Goal: Check status: Check status

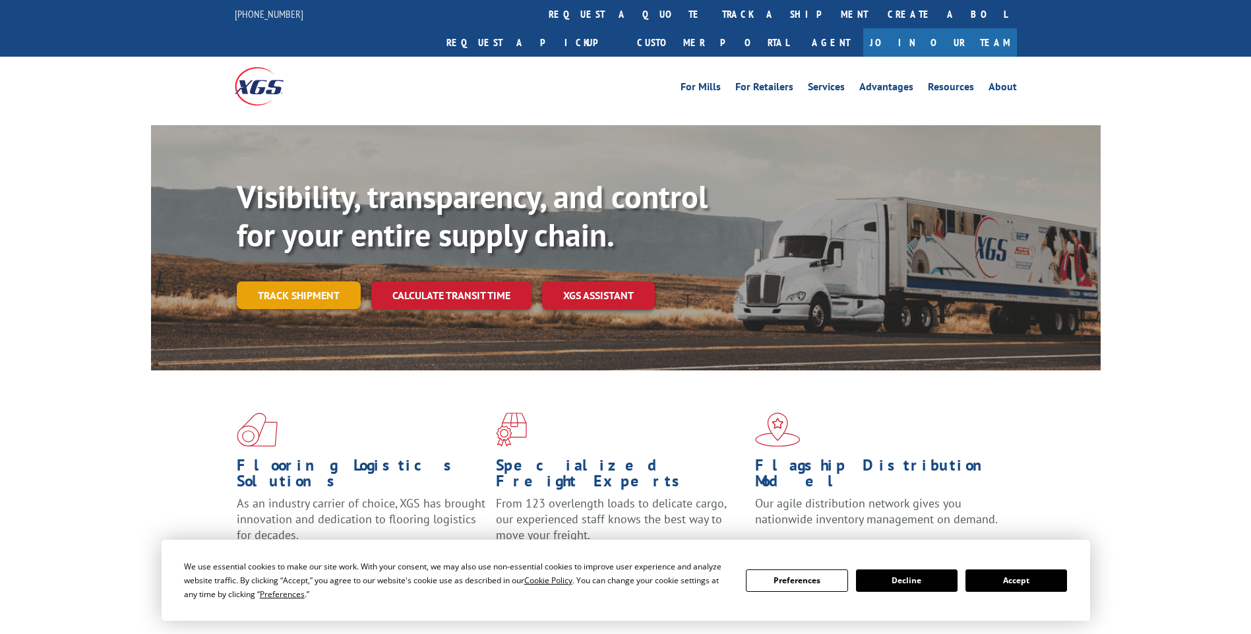
click at [306, 282] on link "Track shipment" at bounding box center [299, 296] width 124 height 28
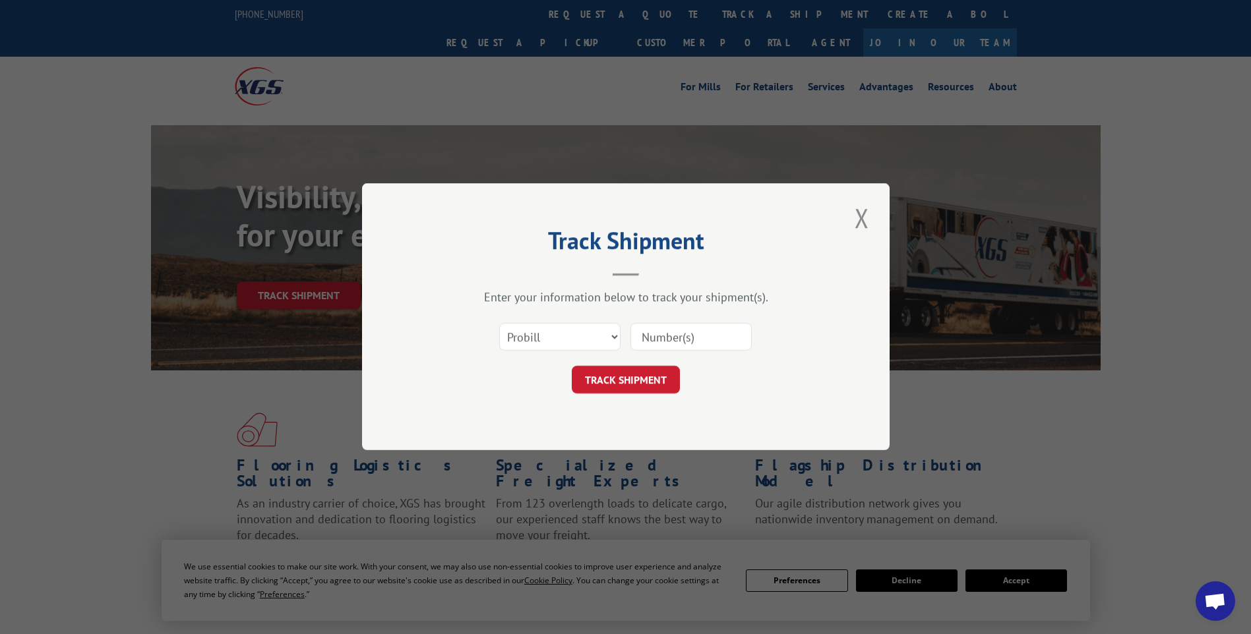
click at [680, 338] on input at bounding box center [690, 338] width 121 height 28
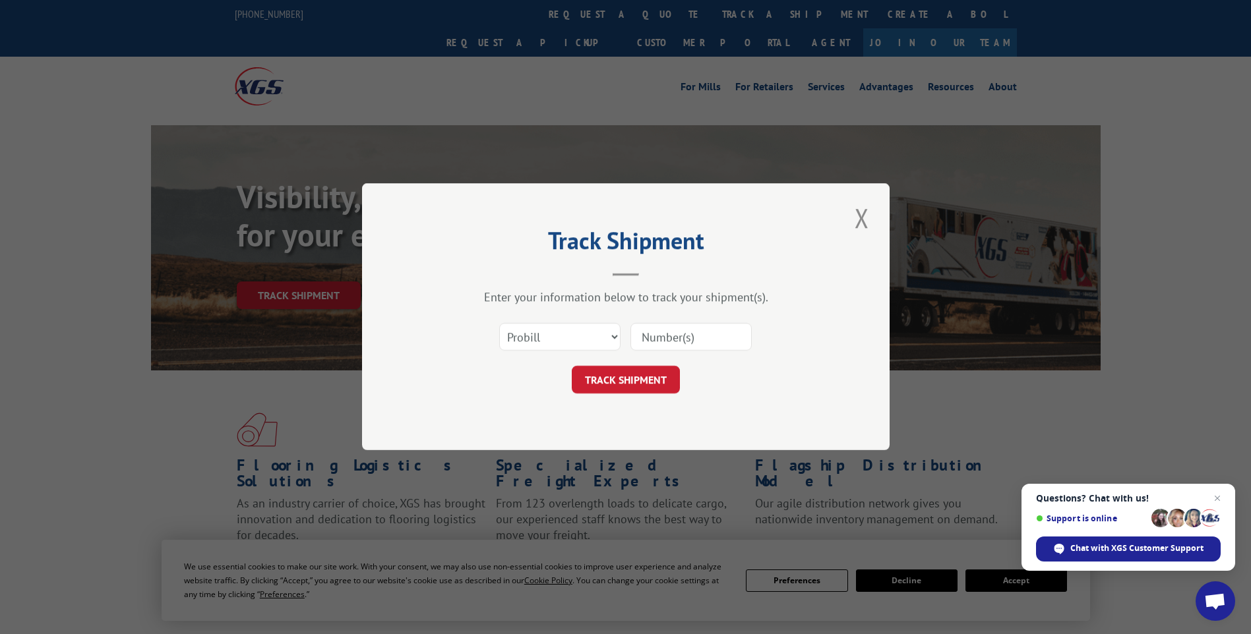
paste input "2928088301"
type input "2928088301"
click at [624, 375] on button "TRACK SHIPMENT" at bounding box center [626, 381] width 108 height 28
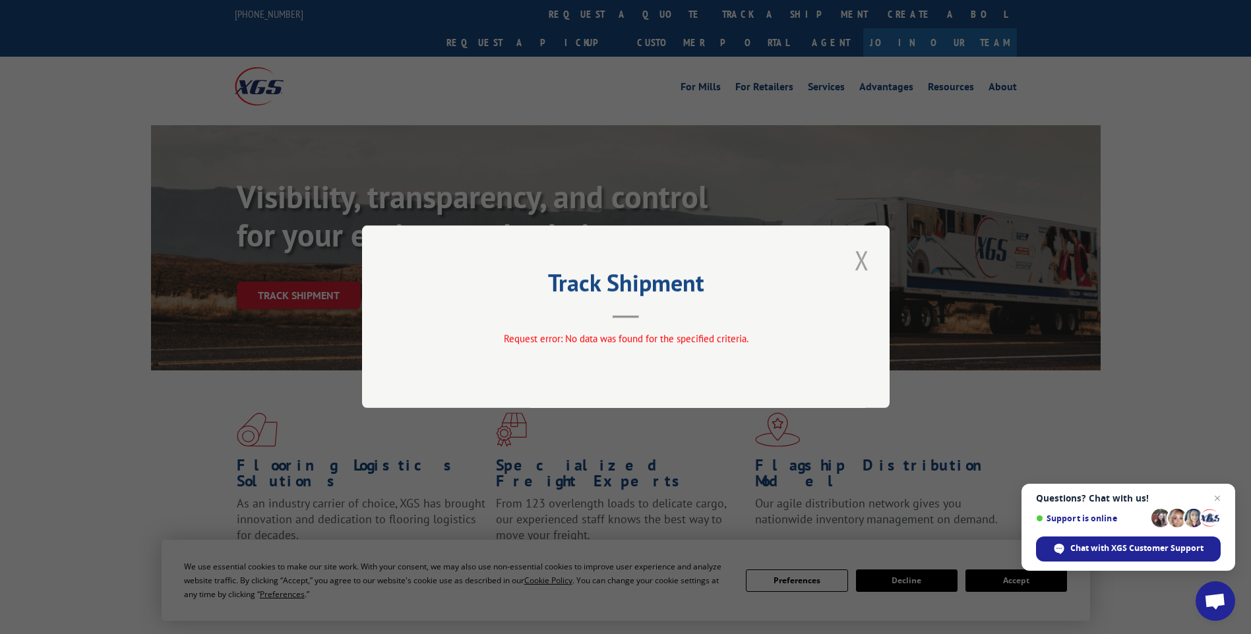
click at [862, 259] on button "Close modal" at bounding box center [862, 260] width 22 height 36
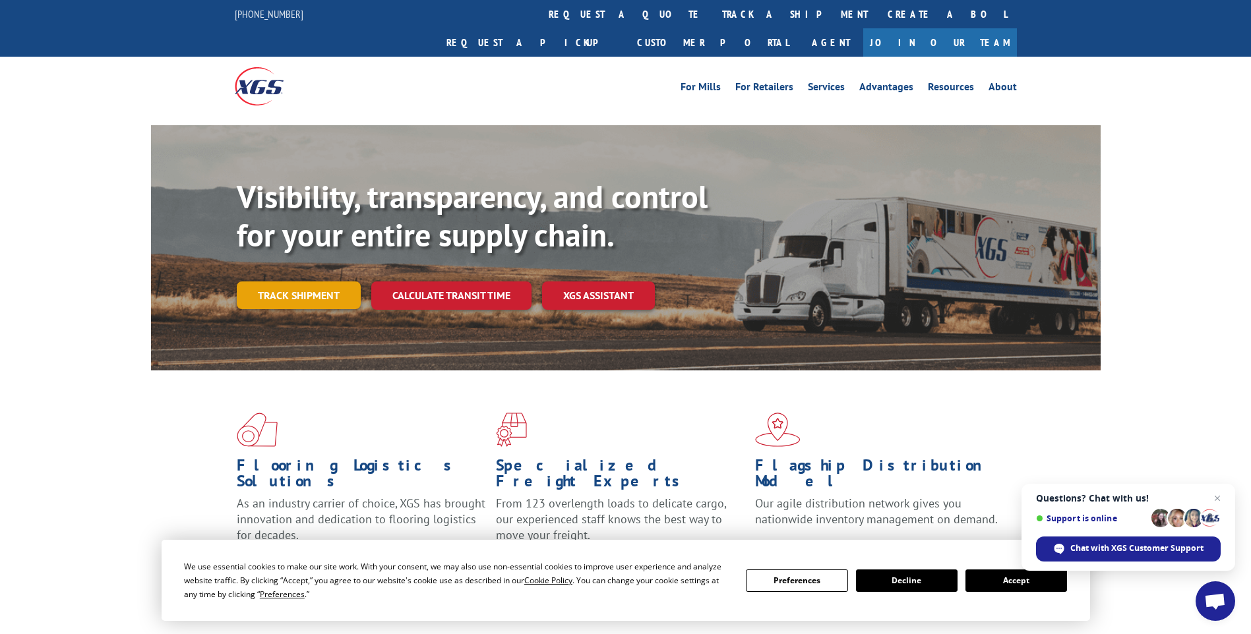
click at [313, 282] on link "Track shipment" at bounding box center [299, 296] width 124 height 28
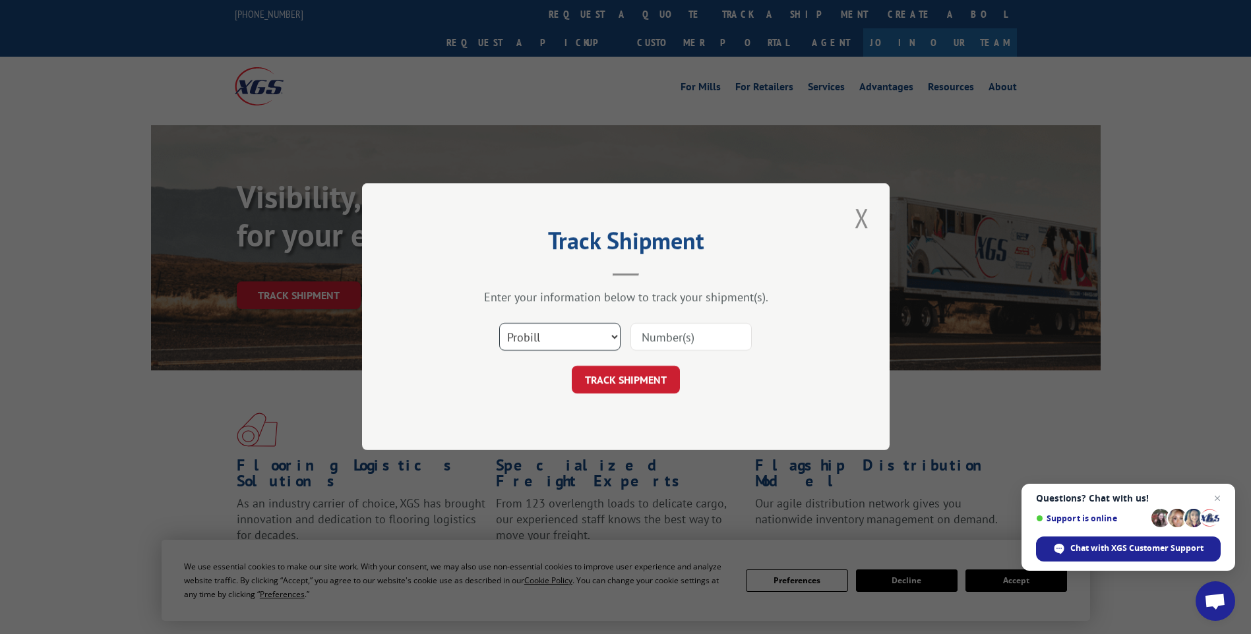
click at [611, 335] on select "Select category... Probill BOL PO" at bounding box center [559, 338] width 121 height 28
select select "bol"
click at [499, 324] on select "Select category... Probill BOL PO" at bounding box center [559, 338] width 121 height 28
click at [662, 338] on input at bounding box center [690, 338] width 121 height 28
paste input "2928088301"
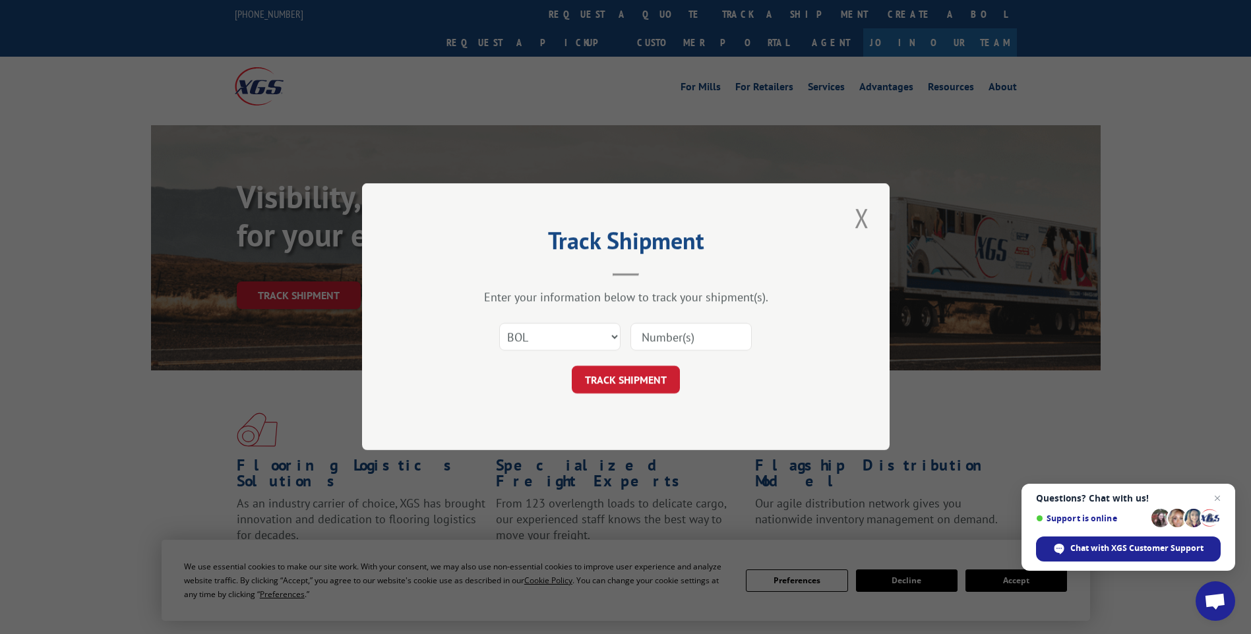
type input "2928088301"
click button "TRACK SHIPMENT" at bounding box center [626, 381] width 108 height 28
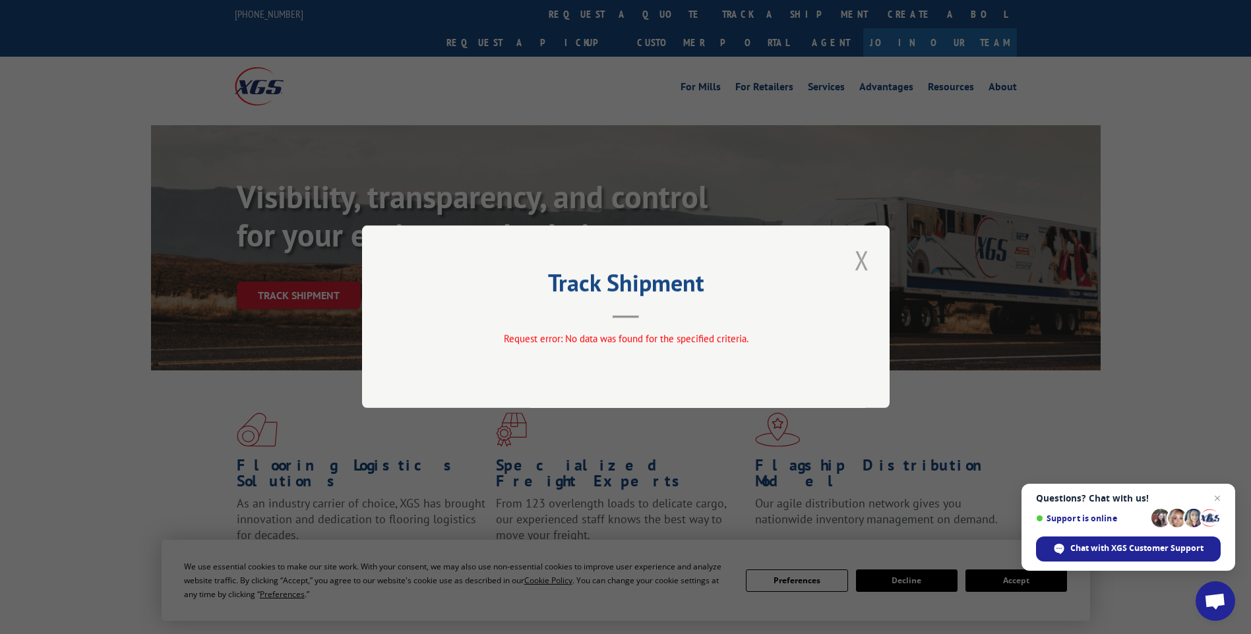
click at [862, 259] on button "Close modal" at bounding box center [862, 260] width 22 height 36
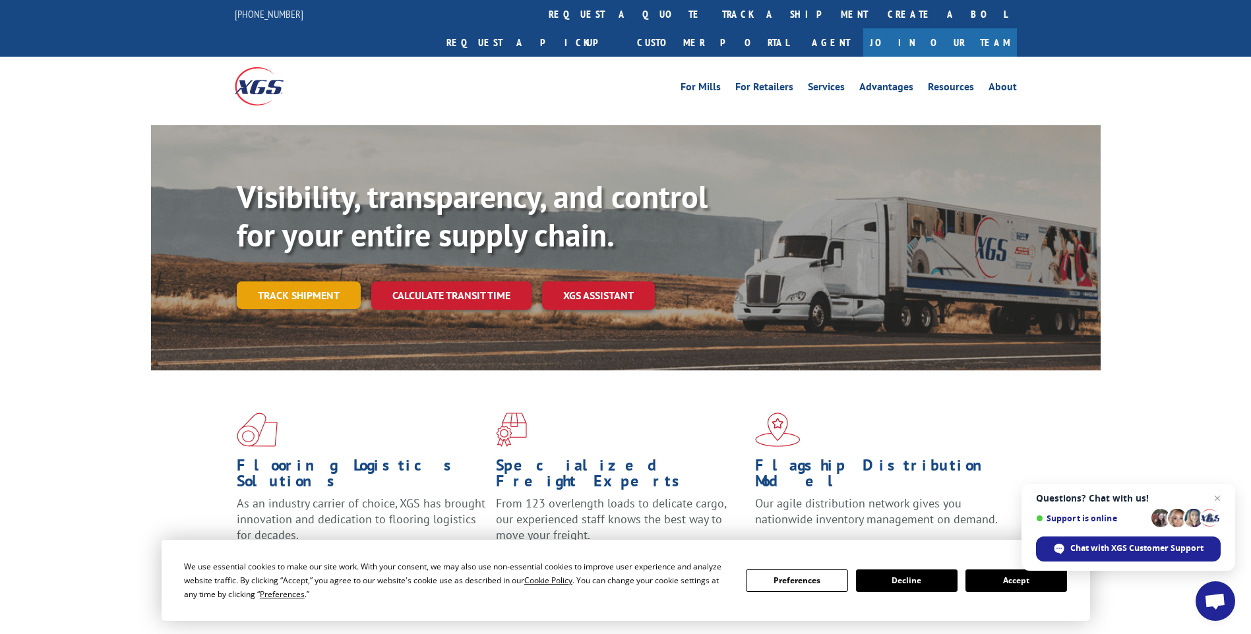
click at [288, 282] on link "Track shipment" at bounding box center [299, 296] width 124 height 28
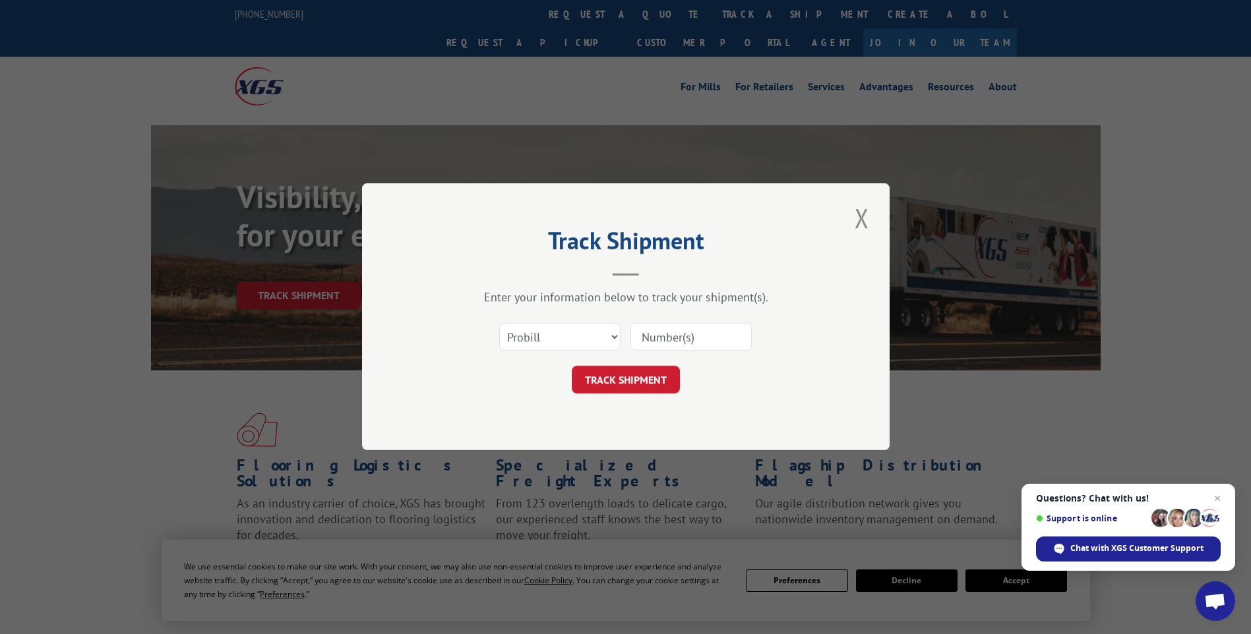
click at [653, 332] on input at bounding box center [690, 338] width 121 height 28
paste input "2928088301"
click at [659, 333] on input "2928088301" at bounding box center [690, 338] width 121 height 28
type input "8088301"
click button "TRACK SHIPMENT" at bounding box center [626, 381] width 108 height 28
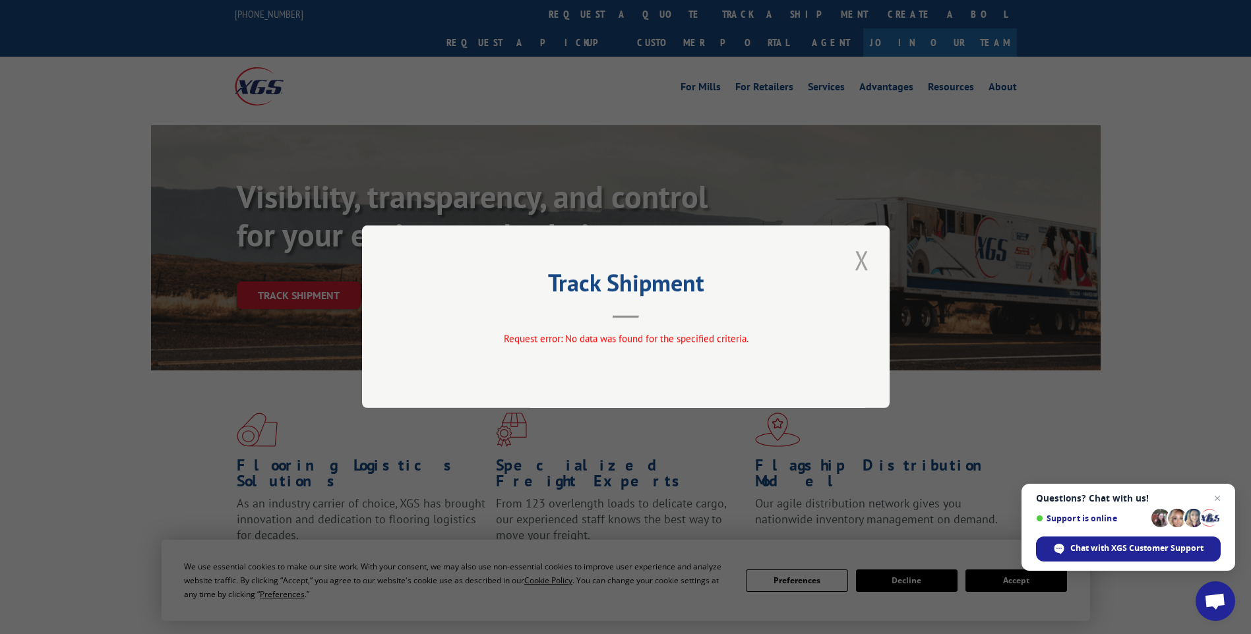
click at [862, 256] on button "Close modal" at bounding box center [862, 260] width 22 height 36
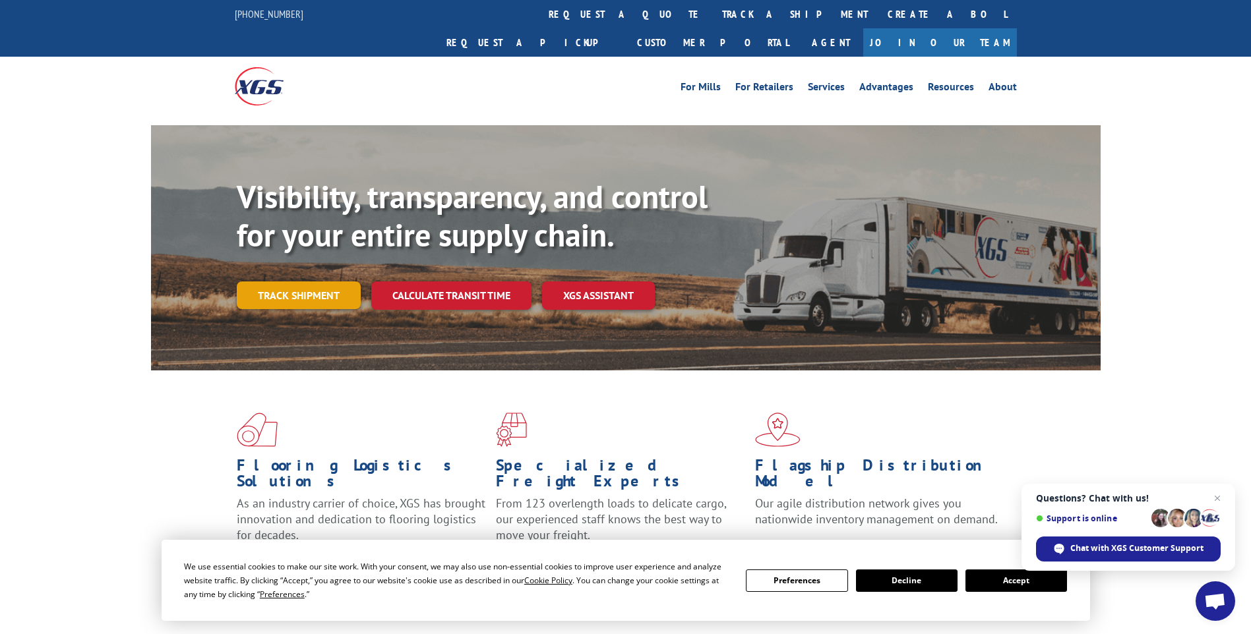
click at [277, 282] on link "Track shipment" at bounding box center [299, 296] width 124 height 28
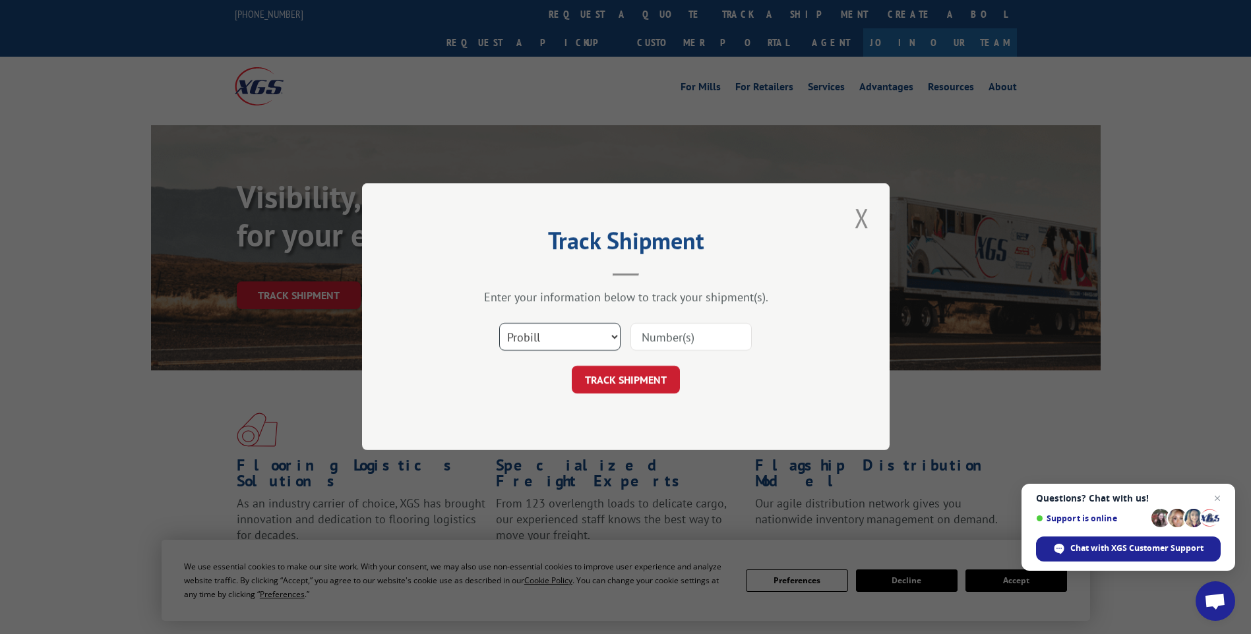
click at [614, 332] on select "Select category... Probill BOL PO" at bounding box center [559, 338] width 121 height 28
select select "bol"
click at [499, 324] on select "Select category... Probill BOL PO" at bounding box center [559, 338] width 121 height 28
click at [662, 330] on input at bounding box center [690, 338] width 121 height 28
paste input "2928088301"
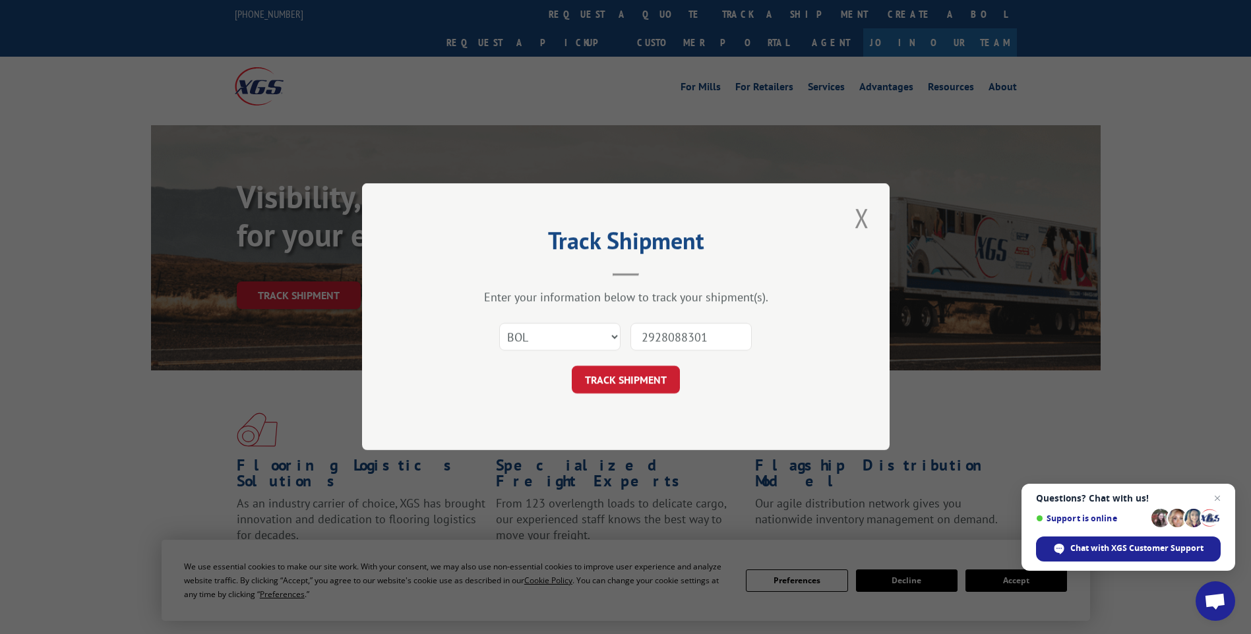
click at [662, 331] on input "2928088301" at bounding box center [690, 338] width 121 height 28
type input "8088301"
click button "TRACK SHIPMENT" at bounding box center [626, 381] width 108 height 28
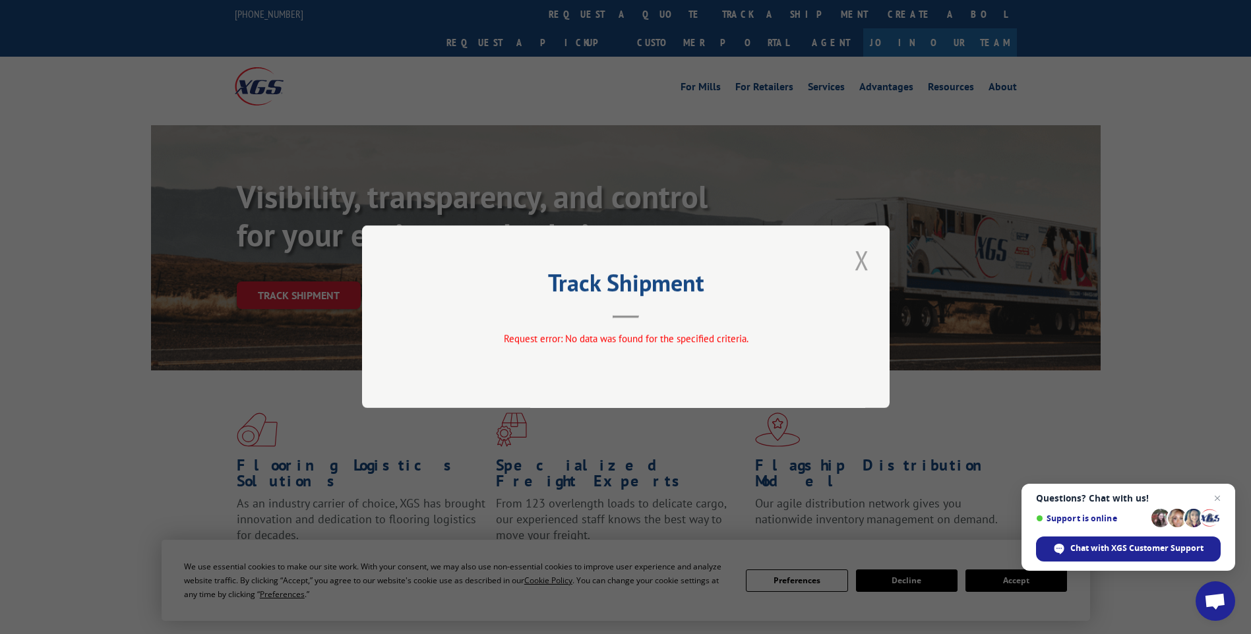
click at [862, 256] on button "Close modal" at bounding box center [862, 260] width 22 height 36
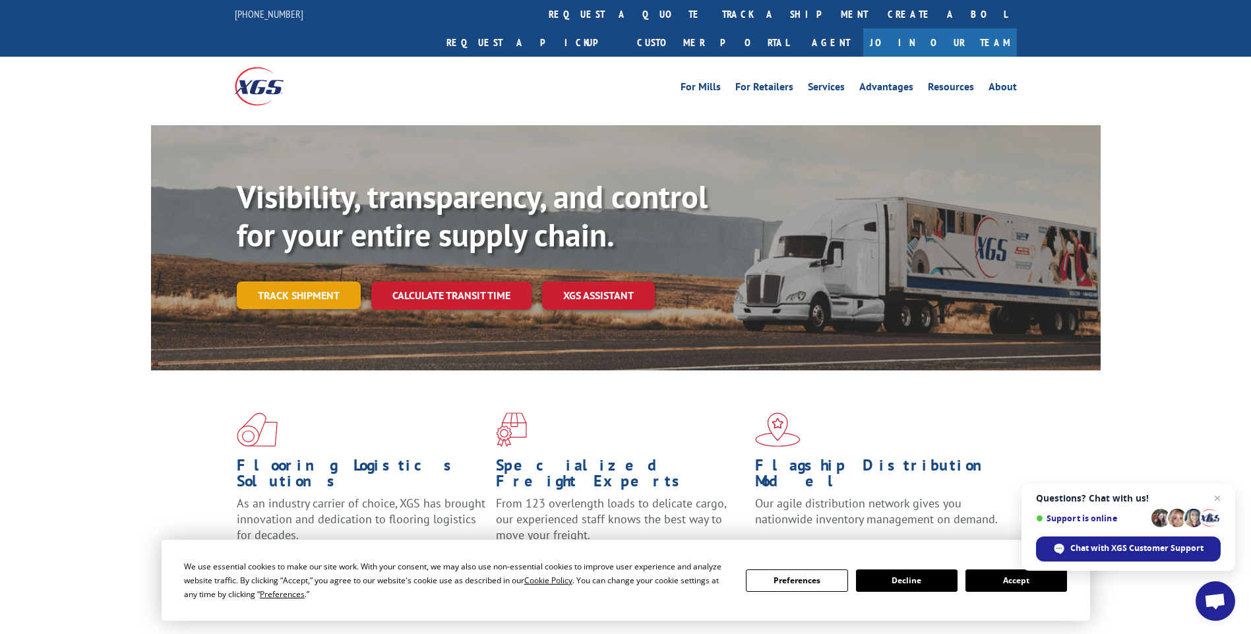
click at [299, 282] on link "Track shipment" at bounding box center [299, 296] width 124 height 28
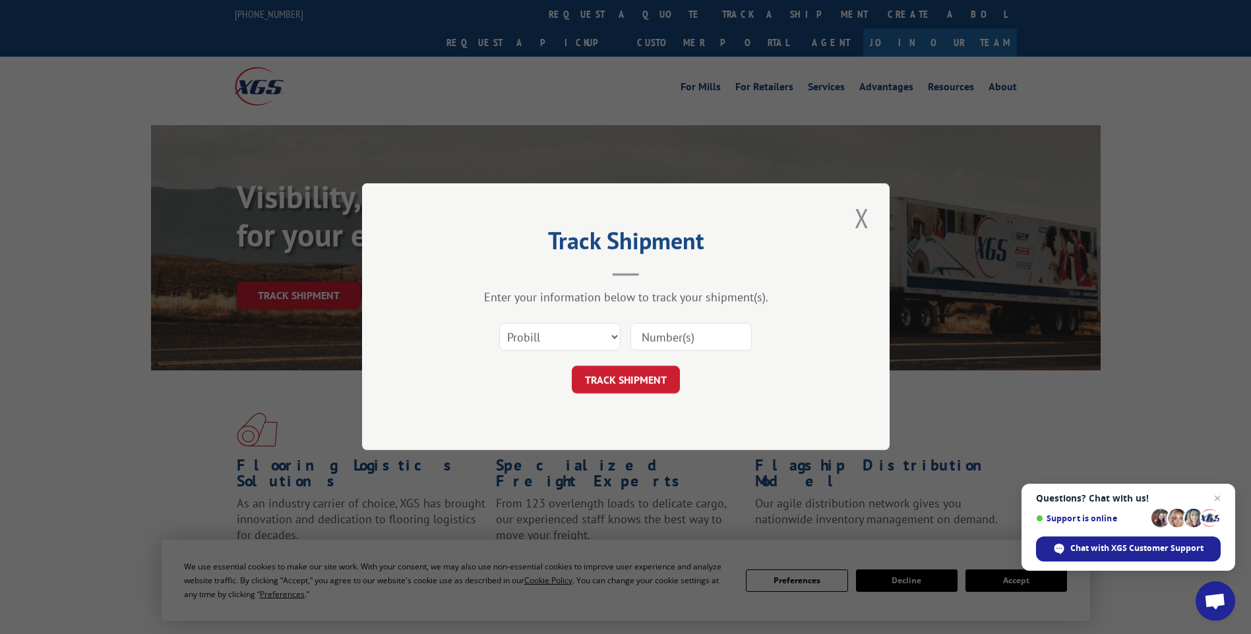
click at [691, 338] on input at bounding box center [690, 338] width 121 height 28
paste input "2928088884"
type input "2928088884"
click at [615, 376] on button "TRACK SHIPMENT" at bounding box center [626, 381] width 108 height 28
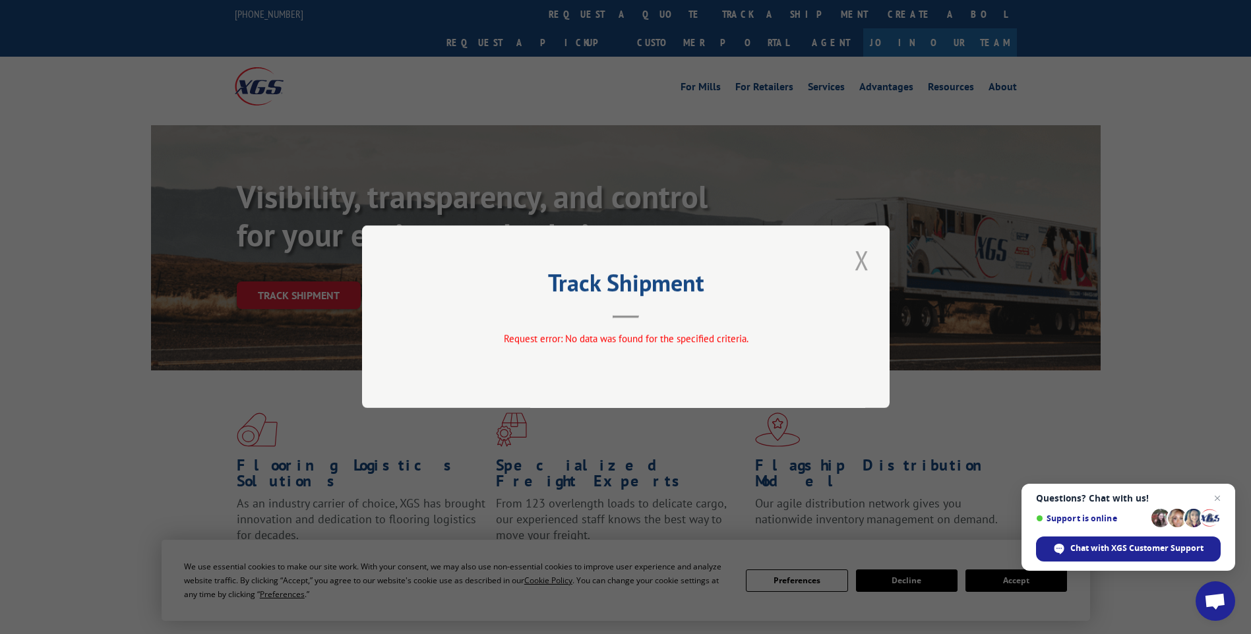
click at [868, 258] on button "Close modal" at bounding box center [862, 260] width 22 height 36
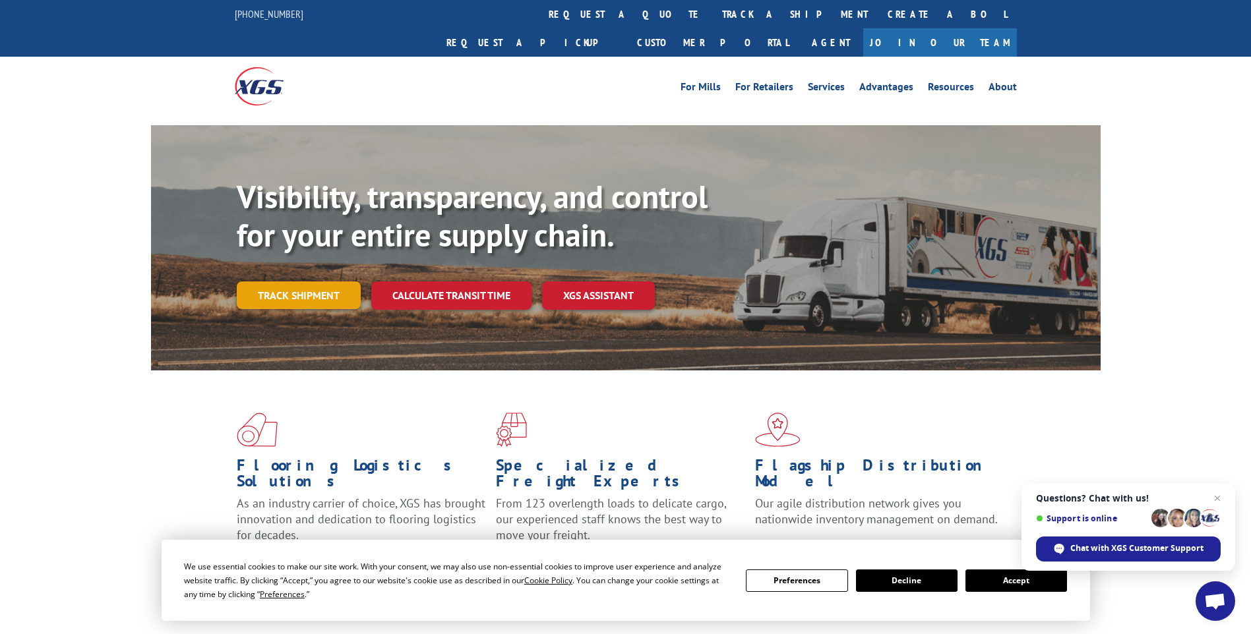
click at [291, 282] on link "Track shipment" at bounding box center [299, 296] width 124 height 28
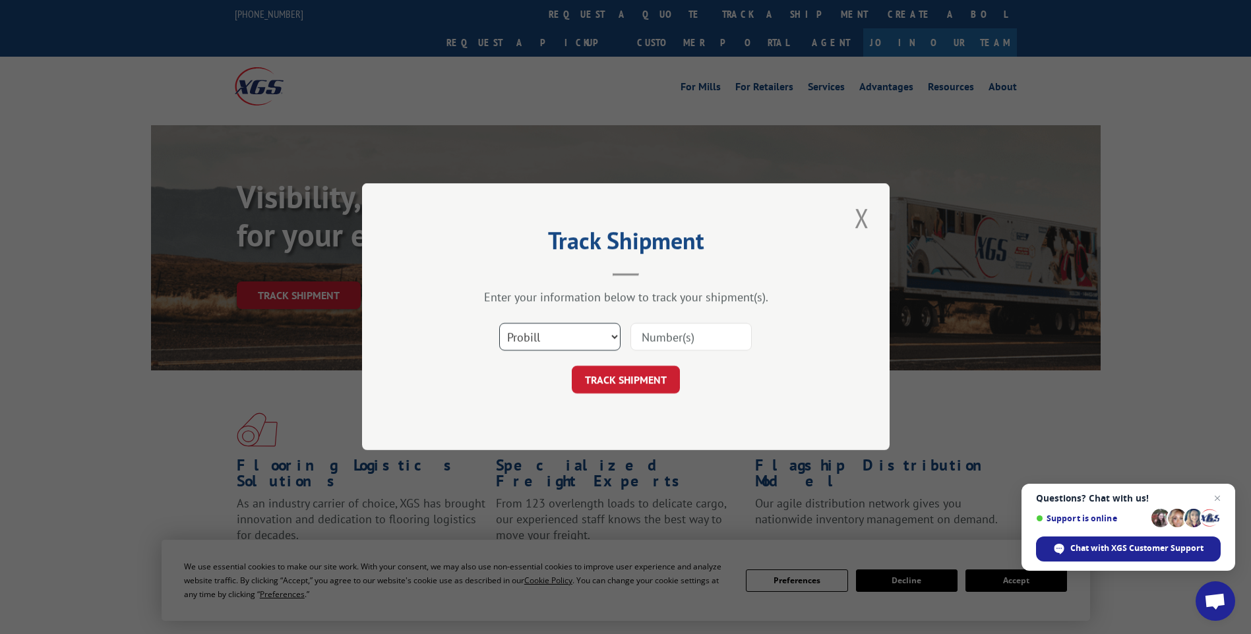
click at [611, 336] on select "Select category... Probill BOL PO" at bounding box center [559, 338] width 121 height 28
select select "bol"
click at [499, 324] on select "Select category... Probill BOL PO" at bounding box center [559, 338] width 121 height 28
click at [667, 338] on input at bounding box center [690, 338] width 121 height 28
paste input "2928088884"
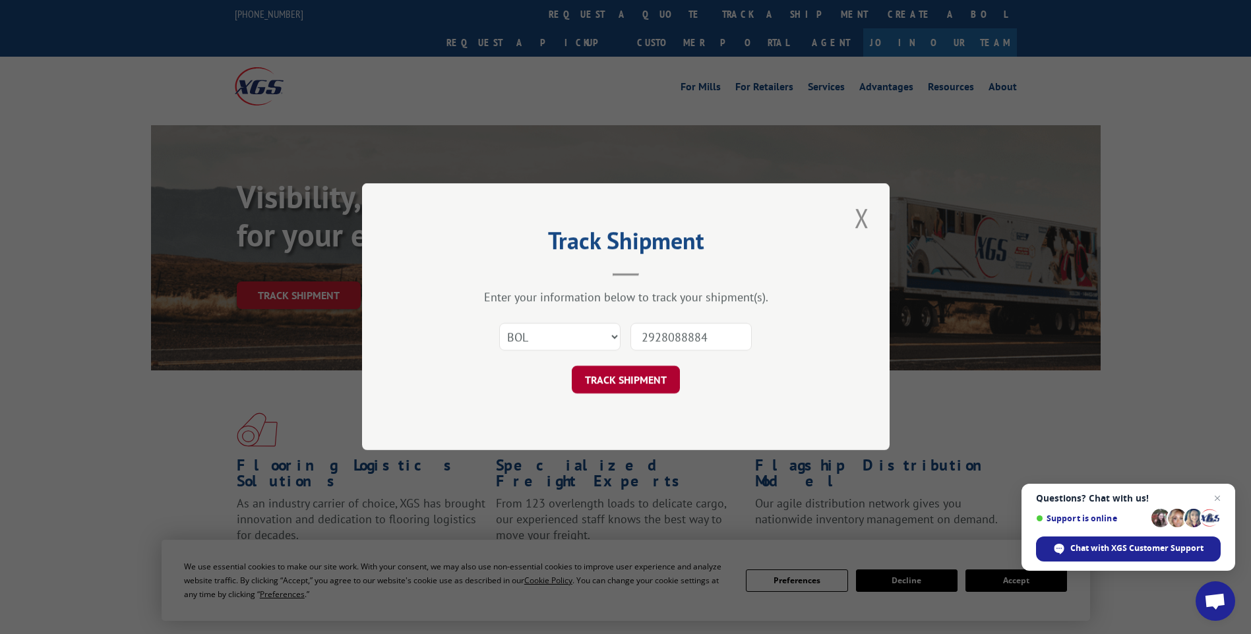
type input "2928088884"
click at [616, 370] on button "TRACK SHIPMENT" at bounding box center [626, 381] width 108 height 28
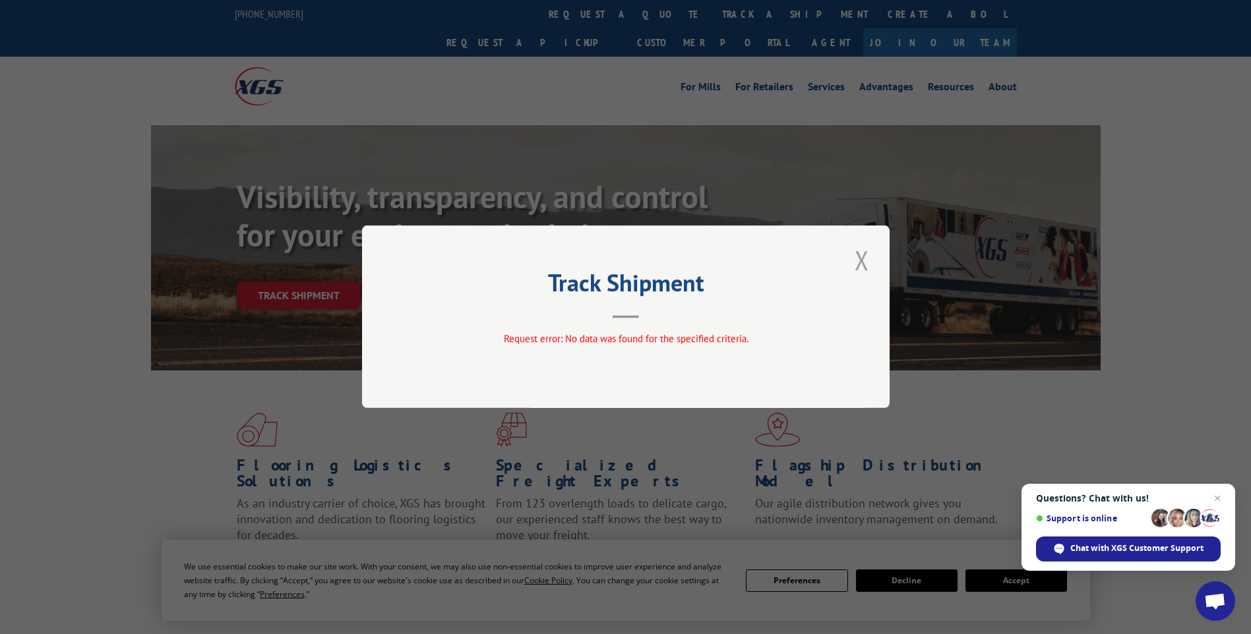
click at [860, 257] on button "Close modal" at bounding box center [862, 260] width 22 height 36
